Goal: Task Accomplishment & Management: Use online tool/utility

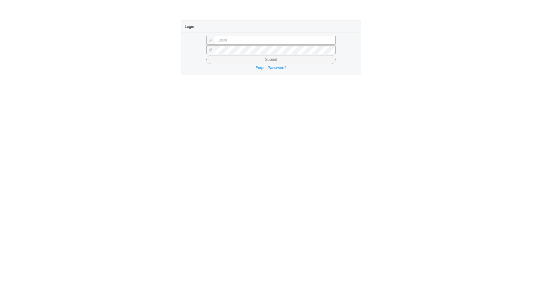
type input "sammyw@homeandstone.com"
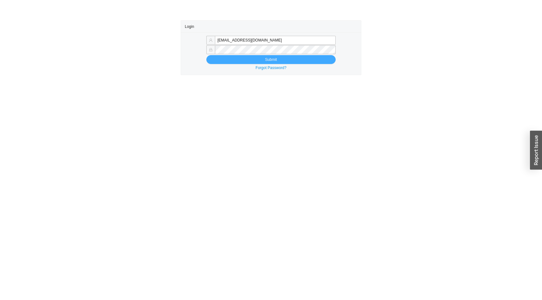
click at [257, 59] on button "Submit" at bounding box center [270, 59] width 129 height 9
click at [275, 60] on span "Submit" at bounding box center [271, 59] width 12 height 6
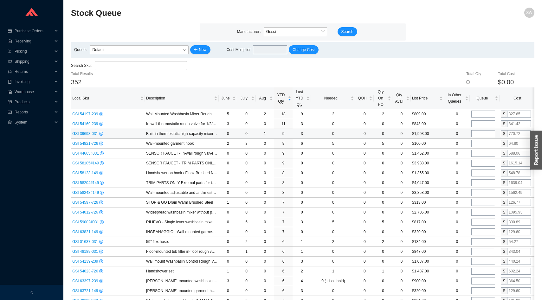
click at [95, 135] on span "GSI 39693-031" at bounding box center [85, 133] width 27 height 4
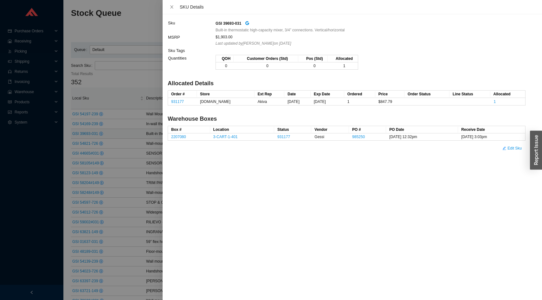
click at [115, 133] on div at bounding box center [271, 150] width 542 height 300
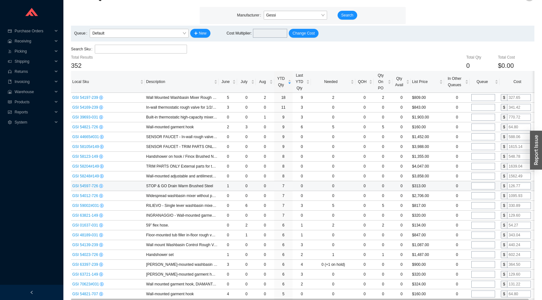
scroll to position [13, 0]
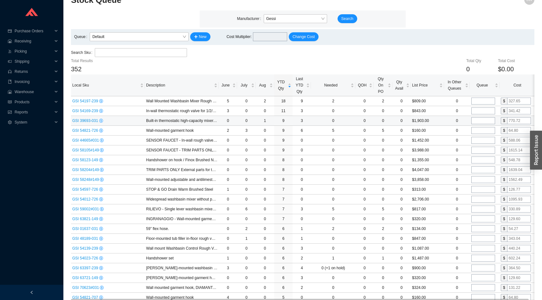
click at [98, 123] on div "GSI 39693-031" at bounding box center [107, 120] width 71 height 6
click at [97, 123] on span "GSI 39693-031" at bounding box center [85, 120] width 27 height 4
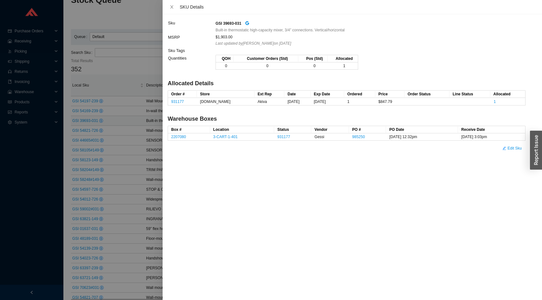
click at [248, 26] on div "GSI 39693-031" at bounding box center [369, 23] width 309 height 7
click at [254, 25] on div "GSI 39693-031" at bounding box center [369, 23] width 309 height 7
click at [249, 24] on icon "google" at bounding box center [247, 23] width 4 height 4
click at [153, 175] on div at bounding box center [271, 150] width 542 height 300
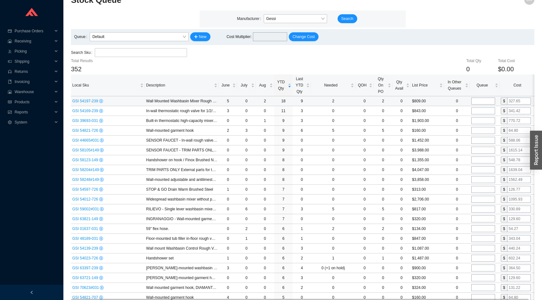
click at [103, 101] on icon "dollar" at bounding box center [100, 100] width 3 height 3
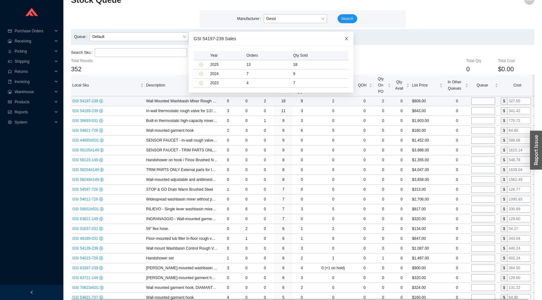
click at [347, 37] on icon "close" at bounding box center [346, 38] width 3 height 3
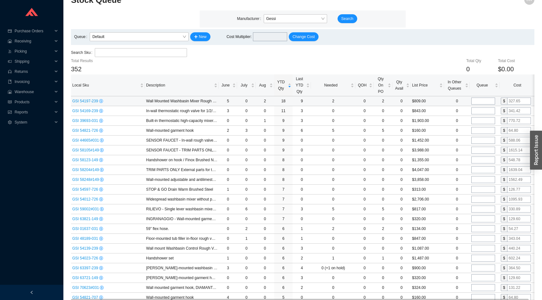
click at [84, 102] on span "GSI 54197-239" at bounding box center [85, 101] width 27 height 4
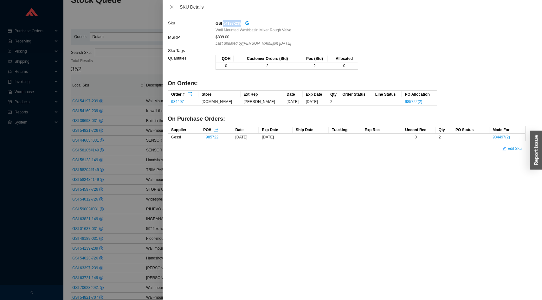
drag, startPoint x: 245, startPoint y: 22, endPoint x: 223, endPoint y: 23, distance: 22.2
click at [223, 23] on div "GSI 54197-239" at bounding box center [369, 23] width 309 height 7
copy strong "54197-239"
click at [125, 113] on div at bounding box center [271, 150] width 542 height 300
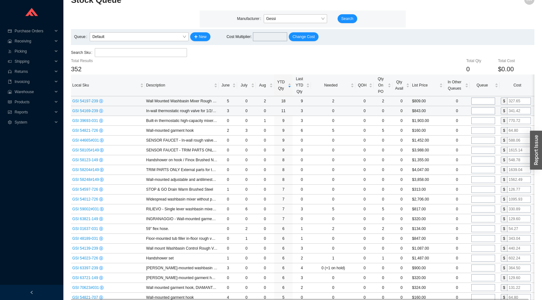
click at [78, 114] on div "GSI 54169-239" at bounding box center [107, 111] width 71 height 6
click at [79, 110] on span "GSI 54169-239" at bounding box center [85, 111] width 27 height 4
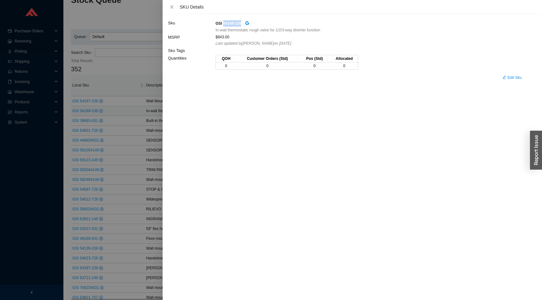
drag, startPoint x: 223, startPoint y: 24, endPoint x: 245, endPoint y: 24, distance: 21.9
click at [245, 24] on div "GSI 54169-239" at bounding box center [369, 23] width 309 height 7
copy strong "54169-239"
click at [134, 129] on div at bounding box center [271, 150] width 542 height 300
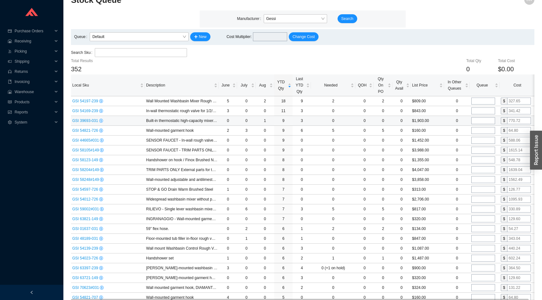
click at [95, 122] on span "GSI 39693-031" at bounding box center [85, 120] width 27 height 4
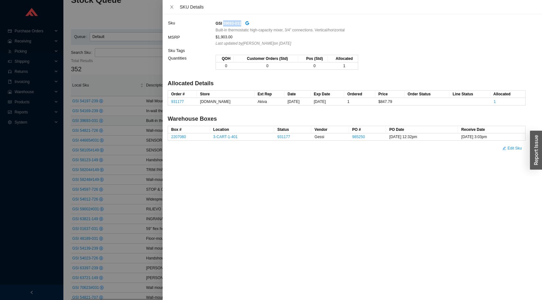
drag, startPoint x: 246, startPoint y: 23, endPoint x: 223, endPoint y: 25, distance: 23.8
click at [223, 25] on div "GSI 39693-031" at bounding box center [369, 23] width 309 height 7
copy strong "39693-031"
click at [131, 40] on div at bounding box center [271, 150] width 542 height 300
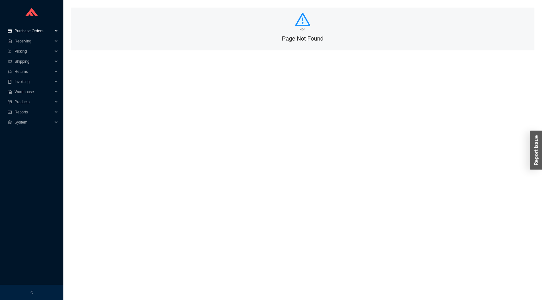
click at [27, 27] on span "Purchase Orders" at bounding box center [34, 31] width 38 height 10
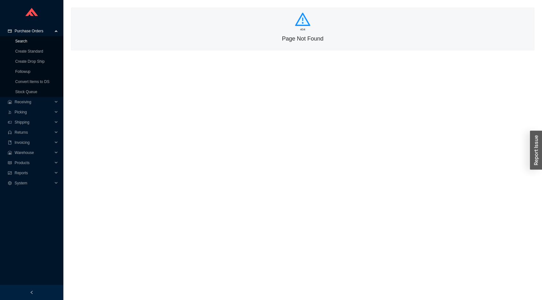
click at [27, 40] on link "Search" at bounding box center [21, 41] width 12 height 4
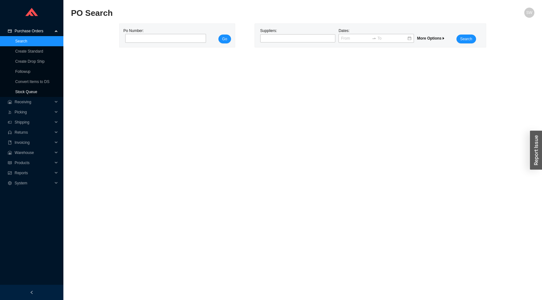
click at [34, 92] on link "Stock Queue" at bounding box center [26, 92] width 22 height 4
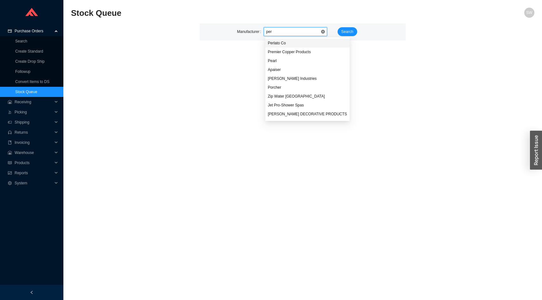
type input "perl"
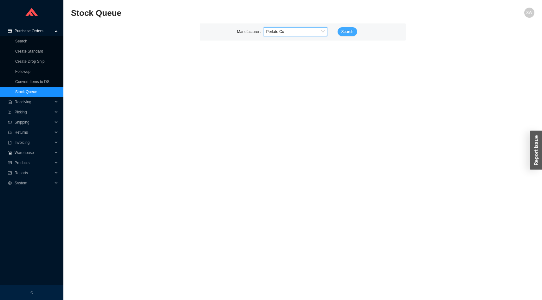
click at [341, 33] on span "Search" at bounding box center [347, 32] width 12 height 6
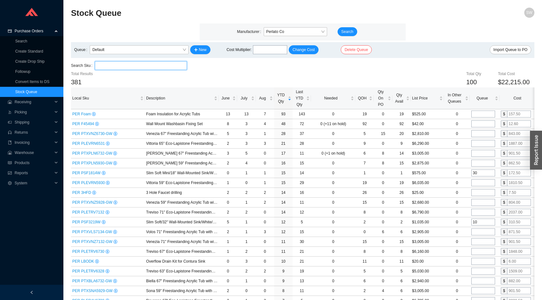
click at [150, 66] on input "search" at bounding box center [140, 65] width 87 height 8
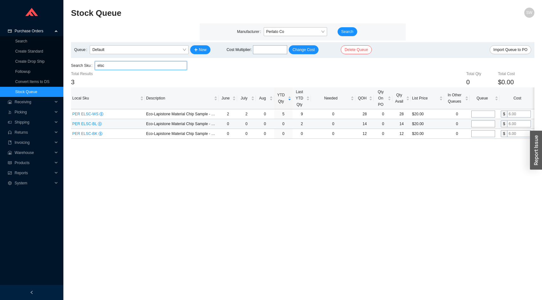
type input "elsc"
click at [91, 124] on span "PER ELSC-BL" at bounding box center [85, 124] width 26 height 4
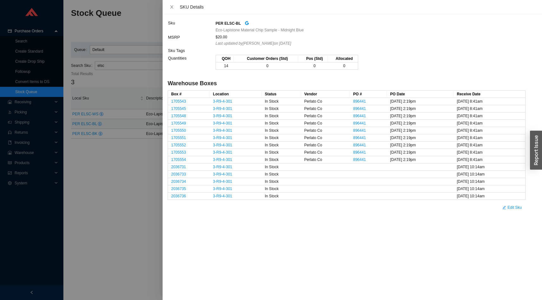
click at [100, 205] on div at bounding box center [271, 150] width 542 height 300
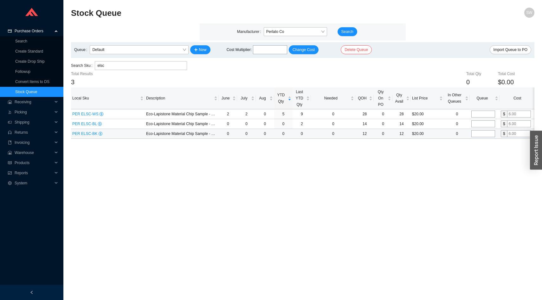
click at [94, 130] on td "PER ELSC-BK" at bounding box center [108, 134] width 74 height 10
click at [91, 135] on span "PER ELSC-BK" at bounding box center [85, 133] width 26 height 4
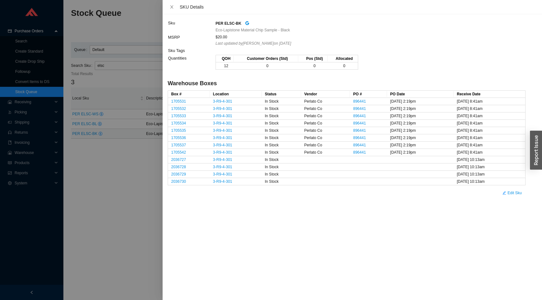
click at [94, 149] on div at bounding box center [271, 150] width 542 height 300
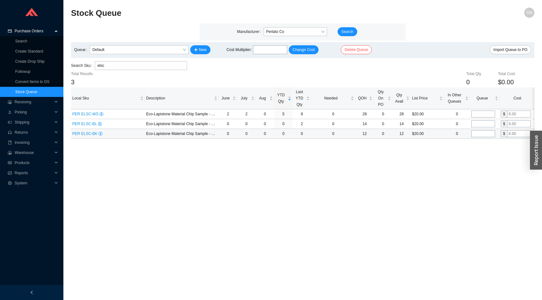
click at [89, 134] on span "PER ELSC-BK" at bounding box center [85, 133] width 26 height 4
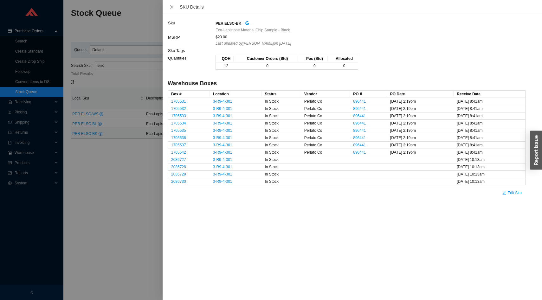
click at [118, 165] on div at bounding box center [271, 150] width 542 height 300
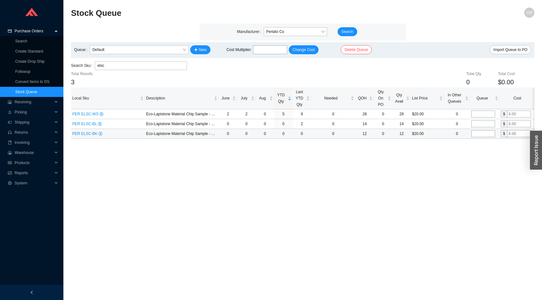
click at [88, 135] on span "PER ELSC-BK" at bounding box center [85, 133] width 26 height 4
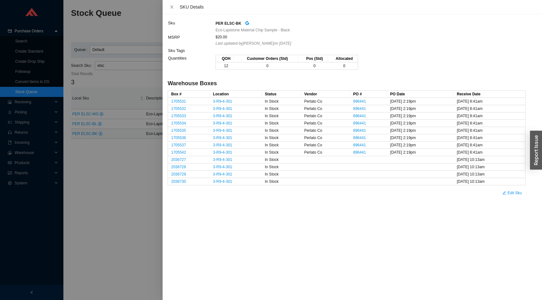
click at [87, 148] on div at bounding box center [271, 150] width 542 height 300
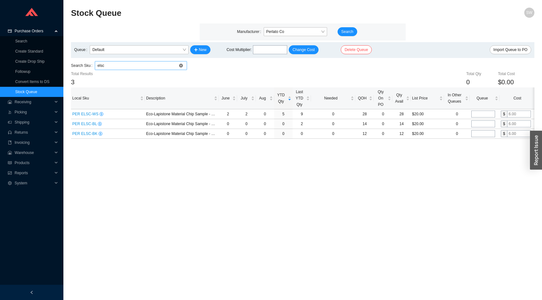
click at [111, 66] on input "elsc" at bounding box center [140, 65] width 87 height 8
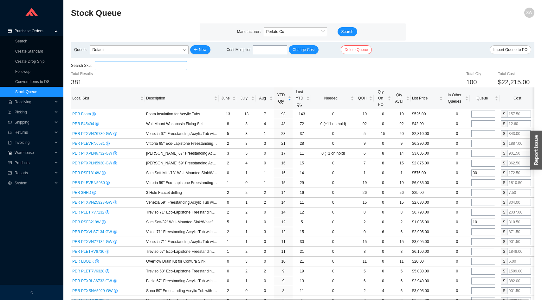
click at [112, 66] on input "search" at bounding box center [140, 65] width 87 height 8
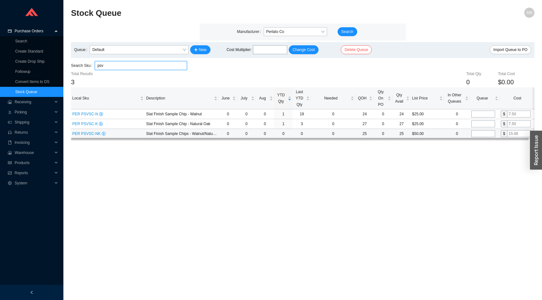
type input "psv"
click at [94, 133] on span "PER PSVSC-NK" at bounding box center [86, 133] width 29 height 4
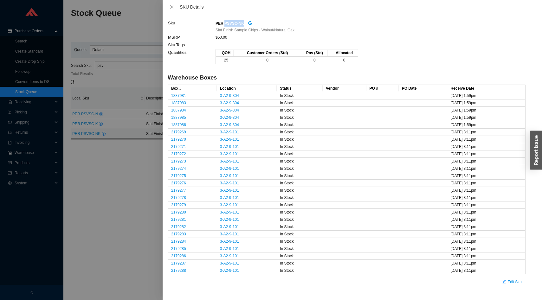
drag, startPoint x: 244, startPoint y: 23, endPoint x: 224, endPoint y: 23, distance: 20.0
click at [224, 23] on div "PER PSVSC-NK" at bounding box center [369, 23] width 309 height 7
copy strong "PSVSC-NK"
click at [102, 208] on div at bounding box center [271, 150] width 542 height 300
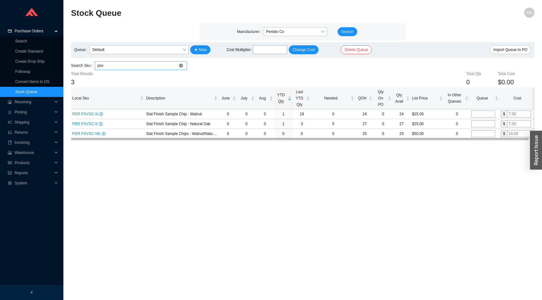
click at [144, 66] on input "psv" at bounding box center [140, 65] width 87 height 8
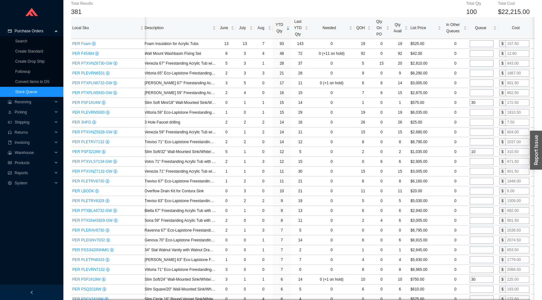
scroll to position [3, 0]
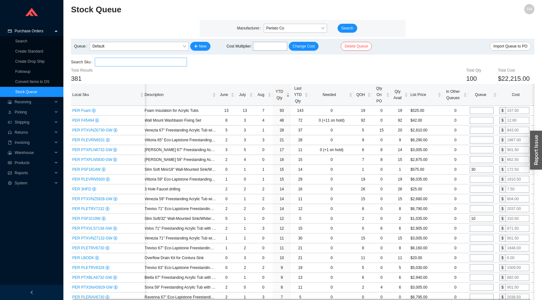
click at [141, 60] on input "search" at bounding box center [140, 62] width 87 height 8
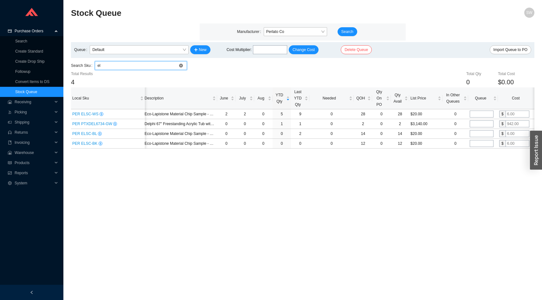
scroll to position [0, 0]
click at [92, 114] on span "PER ELSC-WS" at bounding box center [85, 114] width 27 height 4
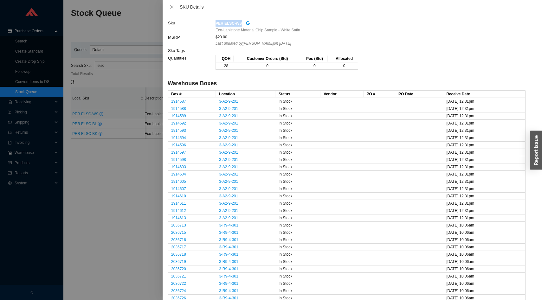
drag, startPoint x: 242, startPoint y: 23, endPoint x: 215, endPoint y: 24, distance: 27.6
click at [215, 24] on td "PER ELSC-WS Eco-Lapistone Material Chip Sample - White Satin" at bounding box center [370, 26] width 310 height 14
copy tr "PER ELSC-WS"
click at [136, 166] on div at bounding box center [271, 150] width 542 height 300
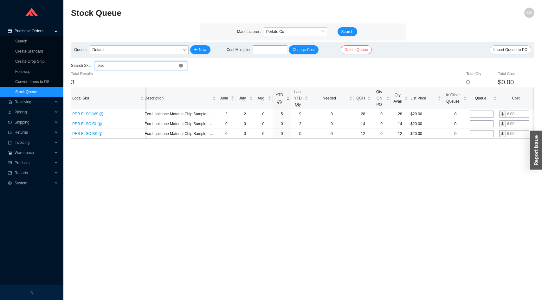
click at [116, 63] on input "elsc" at bounding box center [140, 65] width 87 height 8
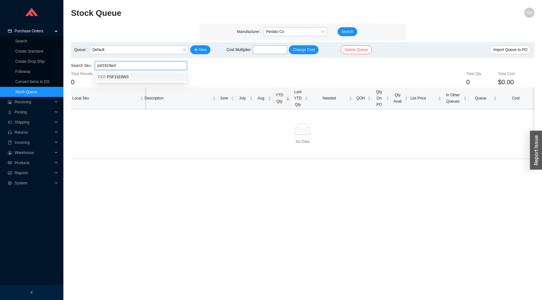
click at [118, 80] on div "PER PSF1919W3" at bounding box center [141, 77] width 86 height 6
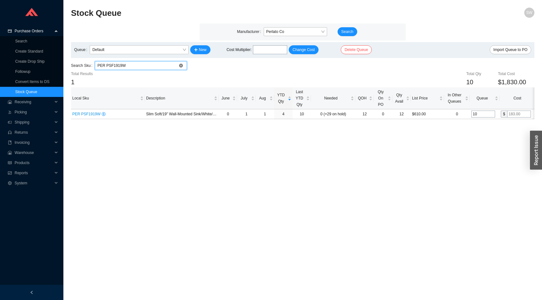
click at [137, 63] on input "PER PSF1919W" at bounding box center [140, 65] width 87 height 8
click at [137, 65] on input "PER PSF1919W" at bounding box center [140, 65] width 87 height 8
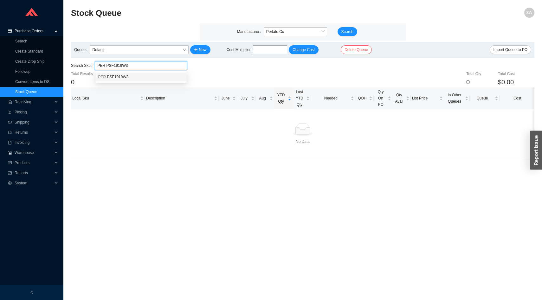
click at [136, 76] on div "PER PSF1919W3" at bounding box center [141, 77] width 86 height 6
click at [129, 80] on div "PER PSF2419W-3 (discontinued)" at bounding box center [140, 77] width 91 height 9
click at [122, 87] on span "PSF2419W3" at bounding box center [118, 86] width 22 height 4
click at [138, 80] on div "PER PSF2419W3-3 HOLE FAUCET / NO TOWEL BAR" at bounding box center [140, 77] width 91 height 9
click at [142, 68] on input "PER PSF2419W3-3 HOLE FAUCET / NO TOWEL BAR" at bounding box center [140, 65] width 87 height 8
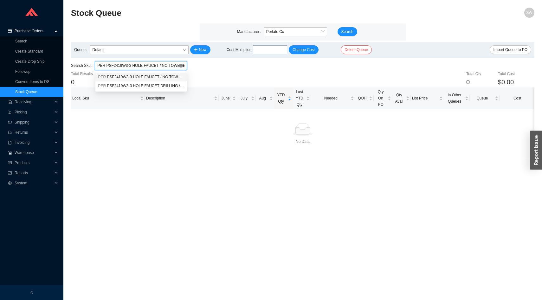
click at [142, 68] on input "PER PSF2419W3-3 HOLE FAUCET / NO TOWEL BAR" at bounding box center [140, 65] width 87 height 8
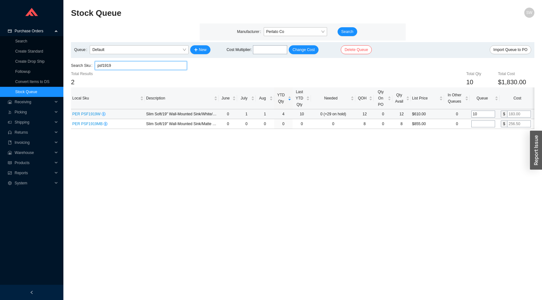
type input "psf1919"
click at [91, 114] on span "PER PSF1919W" at bounding box center [86, 114] width 29 height 4
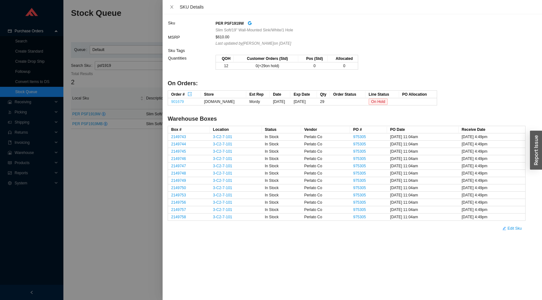
click at [181, 103] on link "901679" at bounding box center [177, 101] width 13 height 4
click at [115, 178] on div at bounding box center [271, 150] width 542 height 300
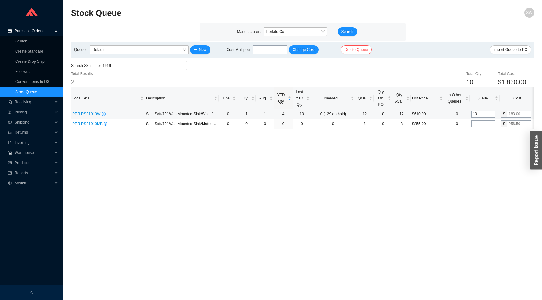
click at [485, 115] on input "10" at bounding box center [483, 114] width 24 height 7
type input "29"
click at [446, 197] on main "Stock Queue SW Manufacturer Perlato Co Search Queue Default New Cost Multiplier…" at bounding box center [302, 154] width 463 height 292
click at [150, 67] on input "psf1919" at bounding box center [140, 65] width 87 height 8
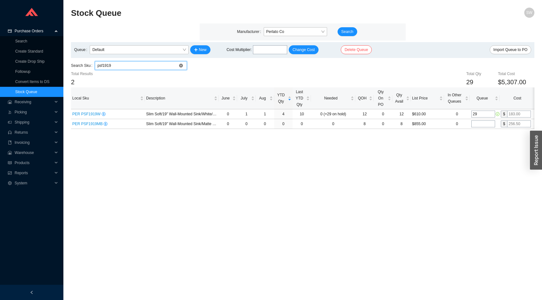
click at [150, 67] on input "psf1919" at bounding box center [140, 65] width 87 height 8
type input "psf1814"
click at [477, 116] on input "30" at bounding box center [483, 114] width 24 height 7
type input "33"
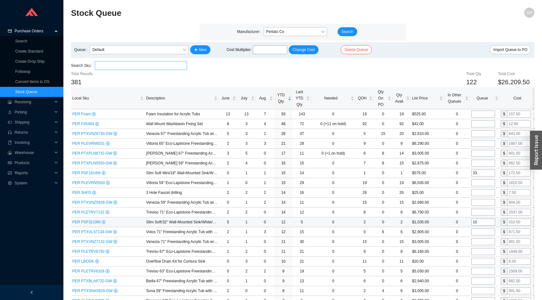
type input "33"
click at [482, 224] on input "10" at bounding box center [483, 222] width 24 height 7
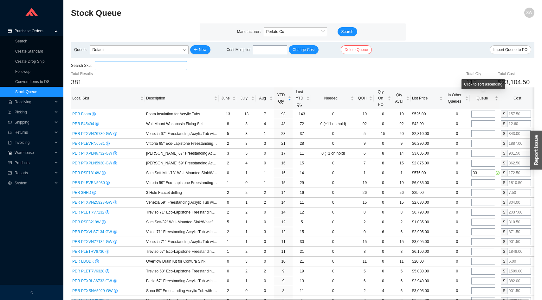
click at [479, 101] on span "Queue" at bounding box center [482, 98] width 22 height 6
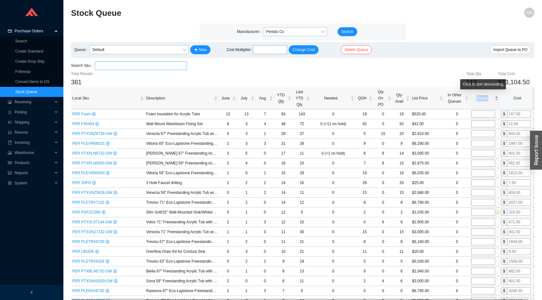
click at [479, 101] on span "Queue" at bounding box center [482, 98] width 22 height 6
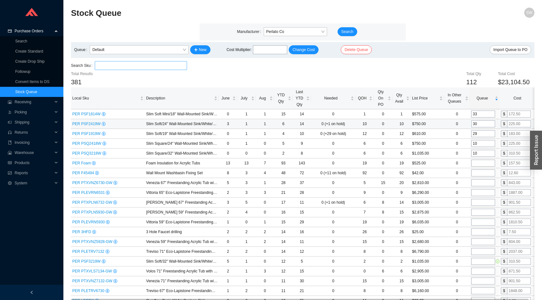
click at [480, 125] on input "30" at bounding box center [483, 123] width 24 height 7
type input "0"
click at [481, 142] on input "10" at bounding box center [483, 143] width 24 height 7
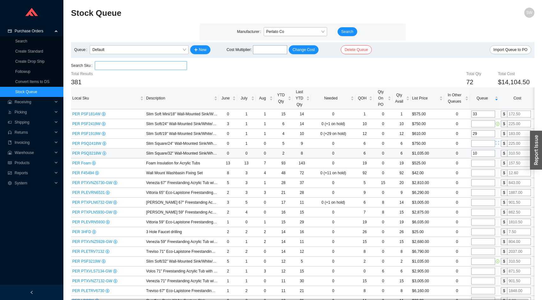
click at [479, 152] on input "10" at bounding box center [483, 153] width 24 height 7
click at [481, 135] on input "29" at bounding box center [483, 133] width 24 height 7
click at [169, 69] on input "search" at bounding box center [140, 65] width 87 height 8
paste input "PSQ2418W"
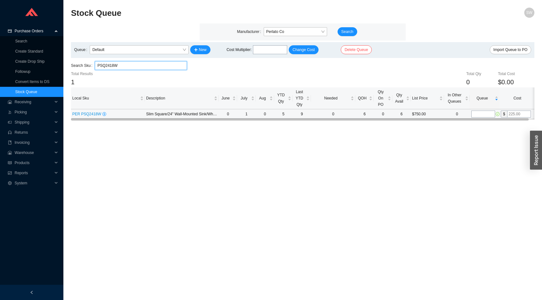
type input "PSQ2418W"
click at [478, 114] on input "tel" at bounding box center [483, 114] width 24 height 7
type input "4"
click at [458, 148] on main "Stock Queue SW Manufacturer Perlato Co Search Queue Default New Cost Multiplier…" at bounding box center [302, 154] width 463 height 292
click at [182, 67] on input "PSQ2418W" at bounding box center [140, 65] width 87 height 8
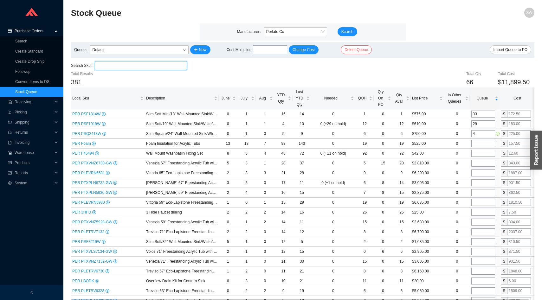
click at [161, 64] on input "search" at bounding box center [140, 65] width 87 height 8
paste input "PSQ3218W"
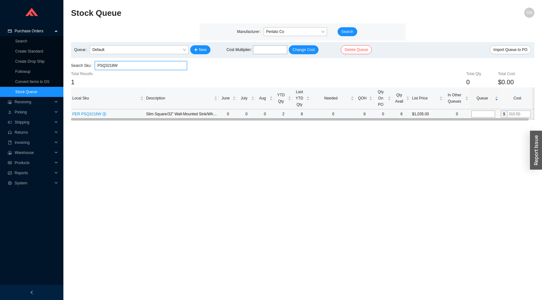
type input "PSQ3218W"
click at [484, 115] on input "tel" at bounding box center [483, 114] width 24 height 7
type input "4"
click at [456, 143] on main "Stock Queue SW Manufacturer Perlato Co Search Queue Default New Cost Multiplier…" at bounding box center [302, 154] width 463 height 292
click at [148, 66] on input "PSQ3218W" at bounding box center [140, 65] width 87 height 8
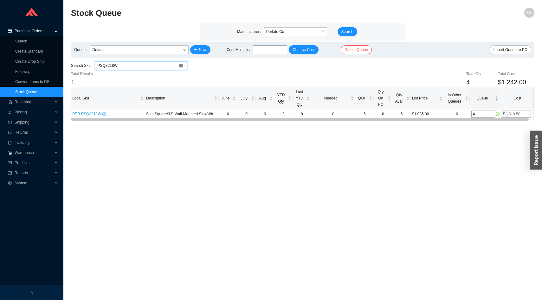
click at [148, 66] on input "PSQ3218W" at bounding box center [140, 65] width 87 height 8
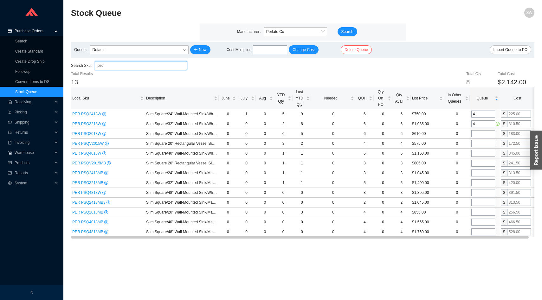
type input "psq"
click at [476, 122] on input "4" at bounding box center [483, 123] width 24 height 7
type input "0"
click at [480, 136] on input "tel" at bounding box center [483, 133] width 24 height 7
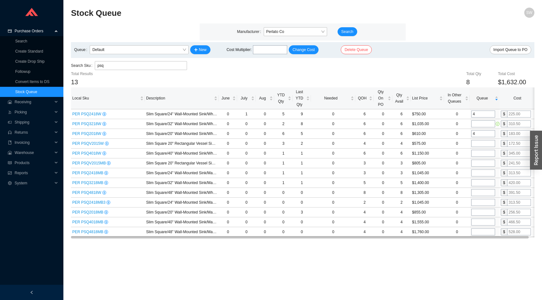
type input "4"
click at [143, 66] on input "psq" at bounding box center [140, 65] width 87 height 8
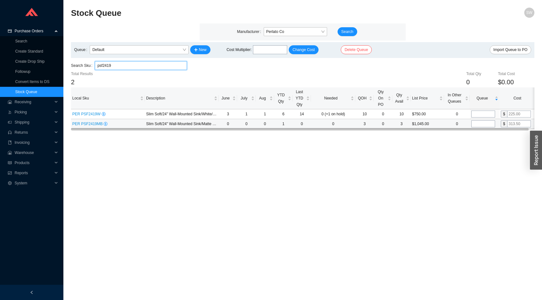
type input "psf2419"
click at [479, 125] on input "tel" at bounding box center [483, 123] width 24 height 7
type input "2"
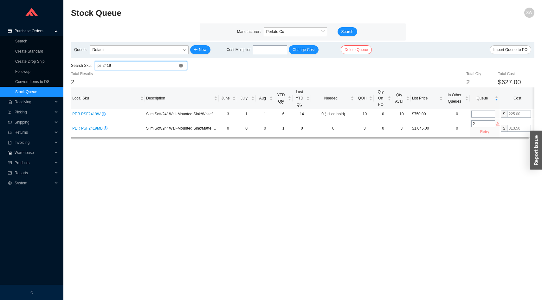
click at [169, 67] on input "psf2419" at bounding box center [140, 65] width 87 height 8
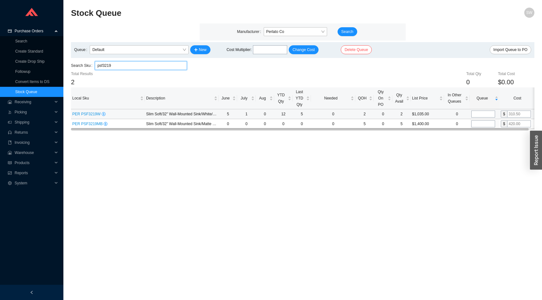
type input "psf3219"
click at [479, 117] on input "tel" at bounding box center [483, 114] width 24 height 7
type input "4"
click at [479, 125] on input "tel" at bounding box center [483, 123] width 24 height 7
click at [172, 69] on input "psf3219" at bounding box center [140, 65] width 87 height 8
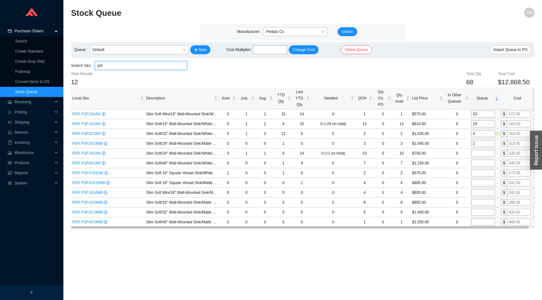
type input "psf"
click at [475, 163] on input "tel" at bounding box center [483, 163] width 24 height 7
type input "2"
click at [475, 171] on input "tel" at bounding box center [483, 172] width 24 height 7
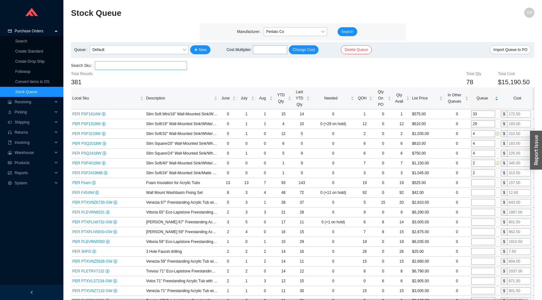
click at [480, 101] on div "Queue" at bounding box center [484, 98] width 27 height 6
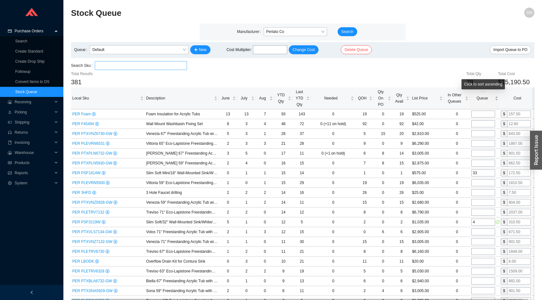
click at [480, 101] on div "Queue" at bounding box center [484, 98] width 27 height 6
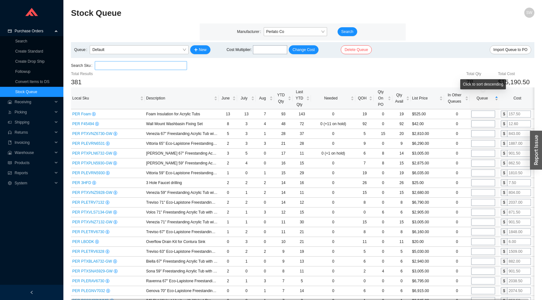
click at [480, 101] on div "Queue" at bounding box center [484, 98] width 27 height 6
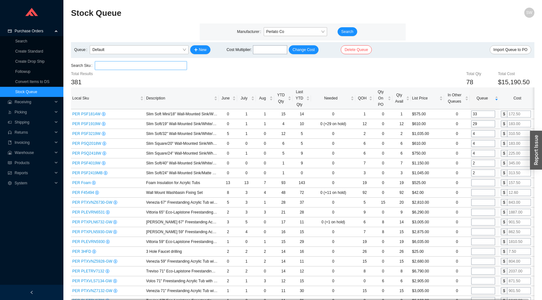
click at [120, 67] on input "search" at bounding box center [140, 65] width 87 height 8
paste input "PSCV1616W"
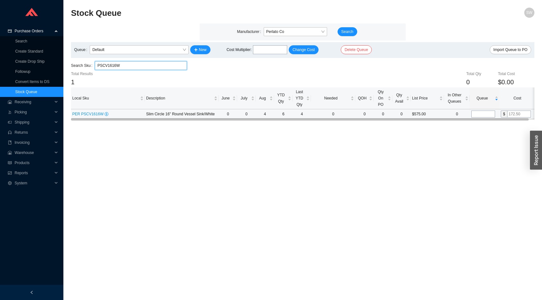
type input "PSCV1616W"
click at [479, 115] on input "tel" at bounding box center [483, 114] width 24 height 7
type input "4"
click at [429, 159] on main "Stock Queue SW Manufacturer Perlato Co Search Queue Default New Cost Multiplier…" at bounding box center [302, 154] width 463 height 292
click at [122, 65] on input "PSCV1616W" at bounding box center [140, 65] width 87 height 8
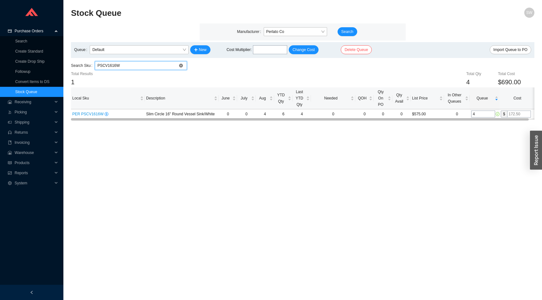
click at [122, 65] on input "PSCV1616W" at bounding box center [140, 65] width 87 height 8
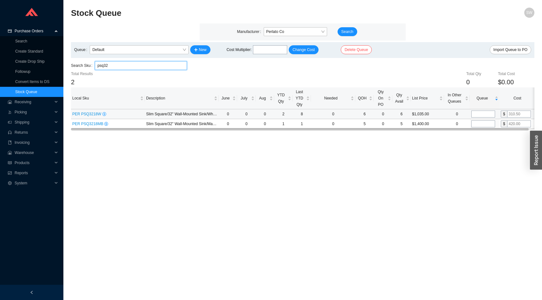
type input "psq32"
click at [479, 115] on input "tel" at bounding box center [483, 114] width 24 height 7
type input "4"
click at [460, 161] on main "Stock Queue SW Manufacturer Perlato Co Search Queue Default New Cost Multiplier…" at bounding box center [302, 154] width 463 height 292
click at [181, 67] on input "psq32" at bounding box center [140, 65] width 87 height 8
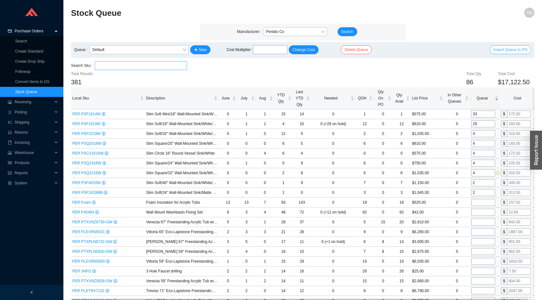
click at [505, 50] on span "Import Queue to PO" at bounding box center [510, 50] width 34 height 6
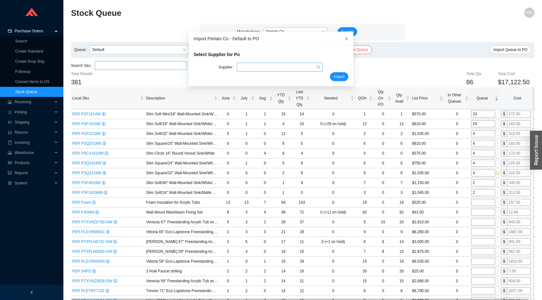
click at [300, 63] on div at bounding box center [280, 67] width 86 height 9
type input "perla"
click at [341, 76] on span "Import" at bounding box center [338, 76] width 11 height 6
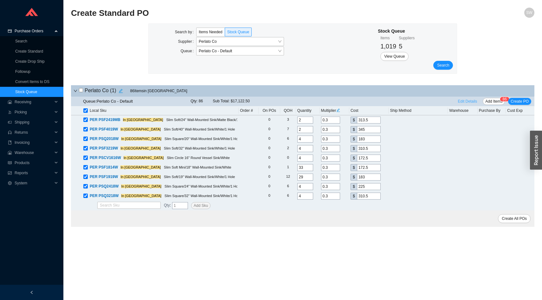
click at [460, 99] on span "Edit Details" at bounding box center [467, 101] width 19 height 6
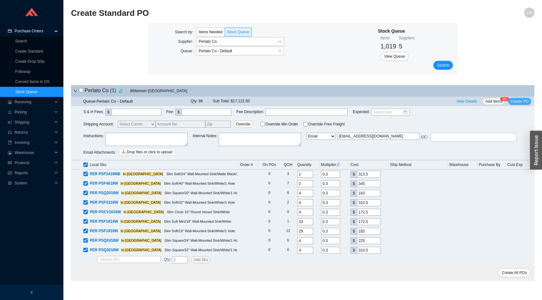
click at [514, 100] on span "Create PO" at bounding box center [519, 101] width 18 height 6
